Goal: Task Accomplishment & Management: Manage account settings

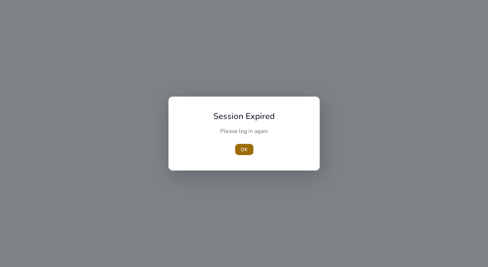
click at [249, 147] on span "button" at bounding box center [244, 149] width 18 height 17
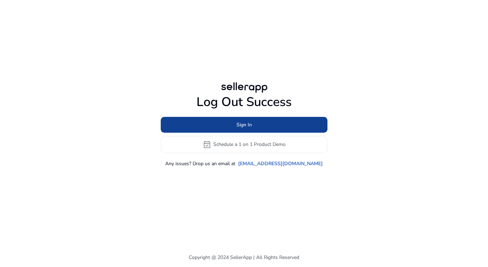
click at [244, 122] on span "Sign In" at bounding box center [243, 124] width 15 height 7
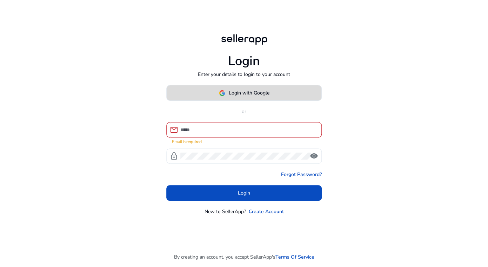
click at [233, 101] on span at bounding box center [244, 93] width 155 height 17
